Goal: Navigation & Orientation: Find specific page/section

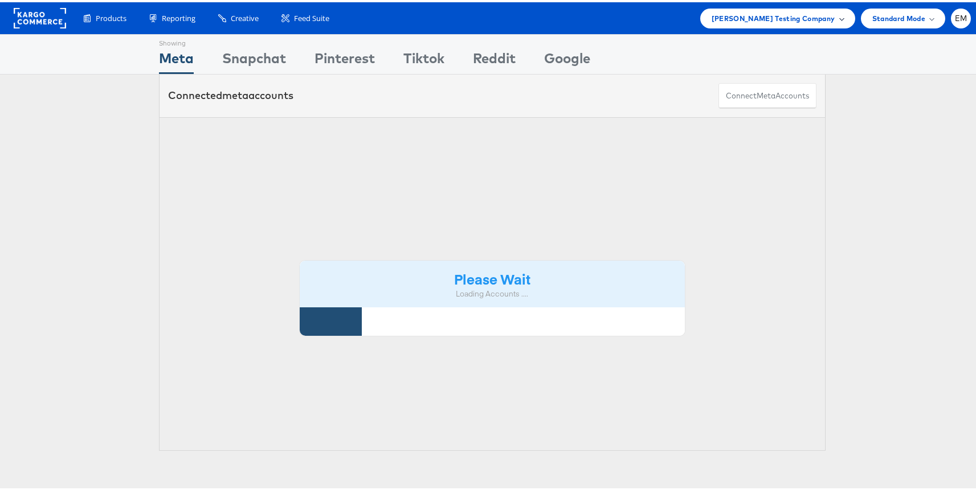
click at [769, 21] on span "[PERSON_NAME] Testing Company" at bounding box center [773, 16] width 124 height 12
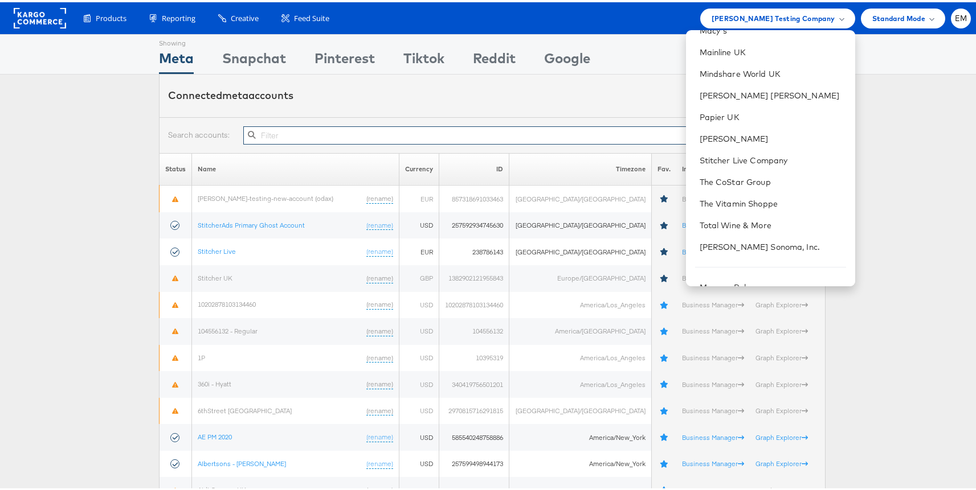
scroll to position [290, 0]
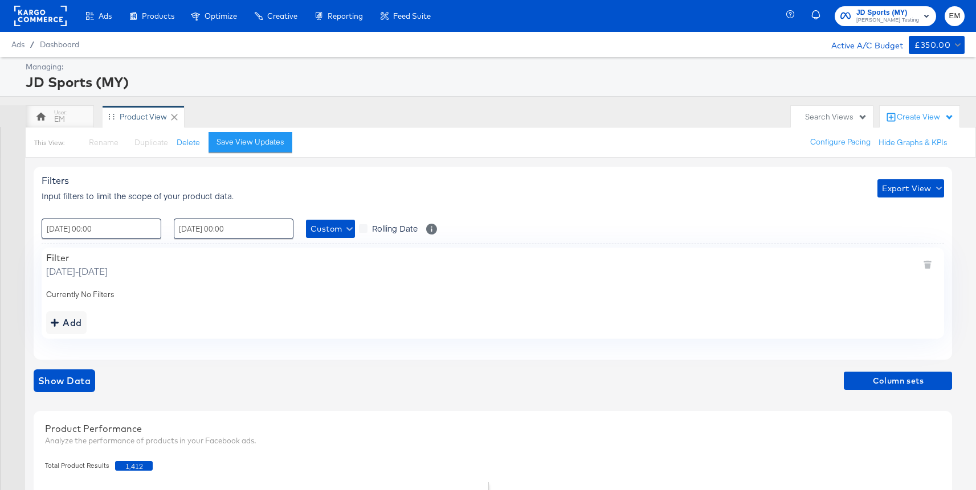
scroll to position [292, 0]
